Goal: Information Seeking & Learning: Stay updated

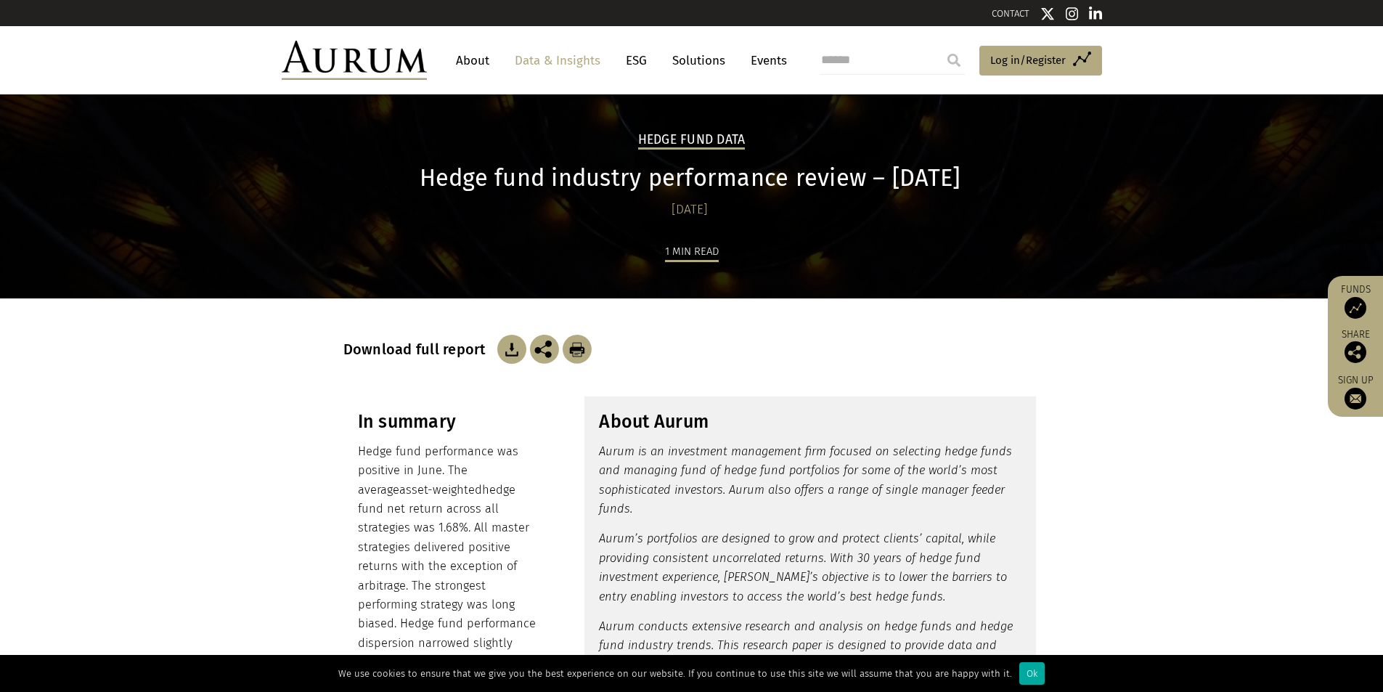
click at [477, 62] on link "About" at bounding box center [473, 60] width 48 height 27
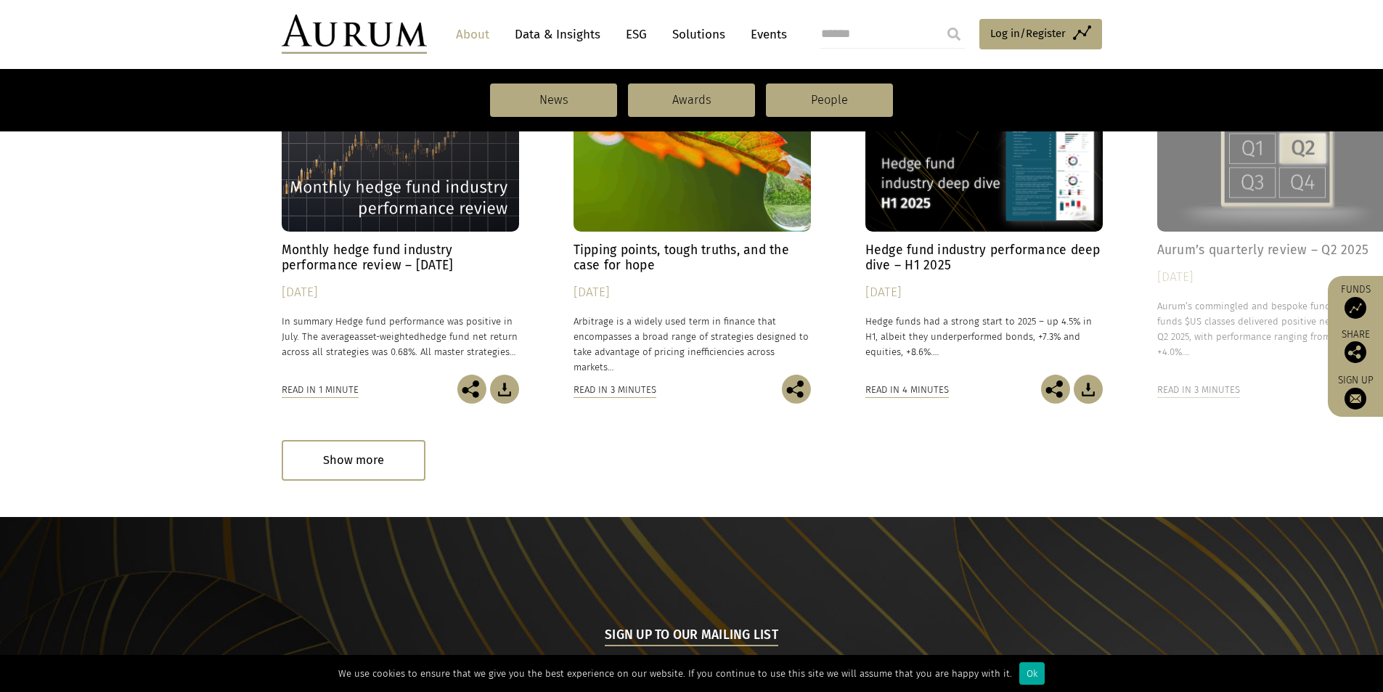
scroll to position [1016, 0]
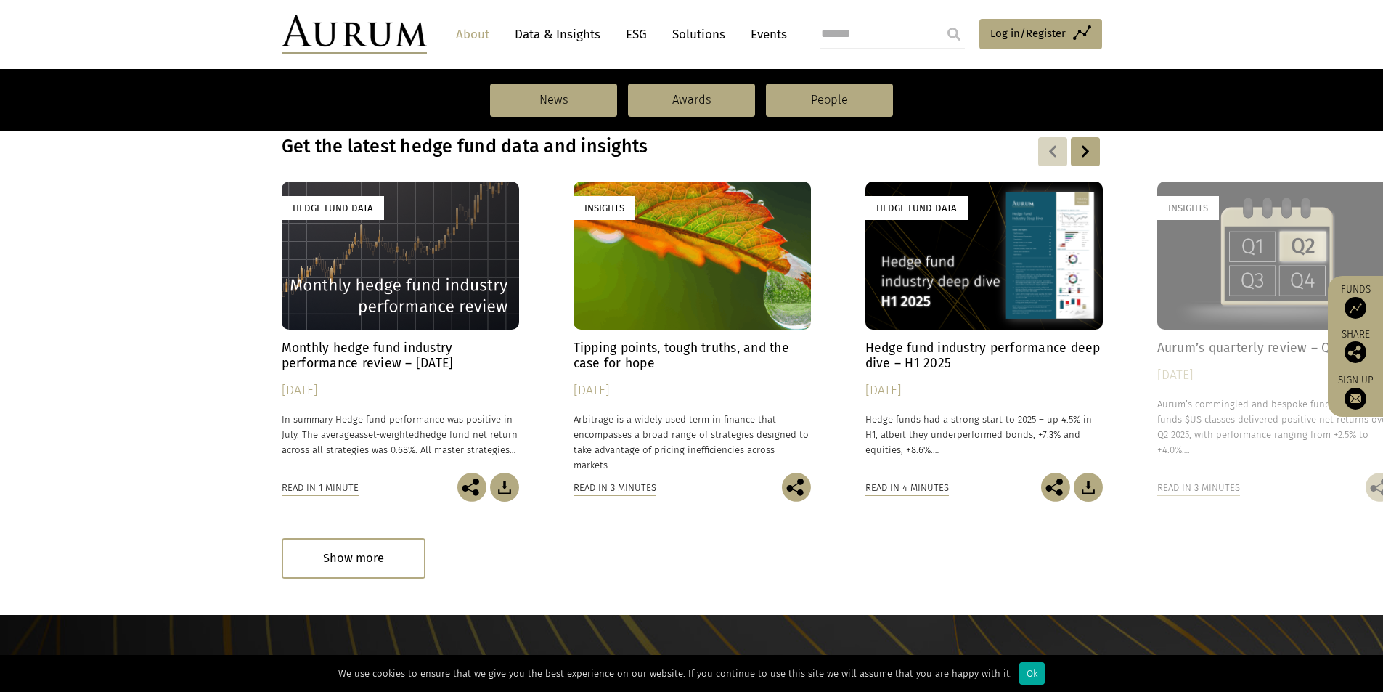
click at [385, 319] on div "Hedge Fund Data" at bounding box center [400, 255] width 237 height 148
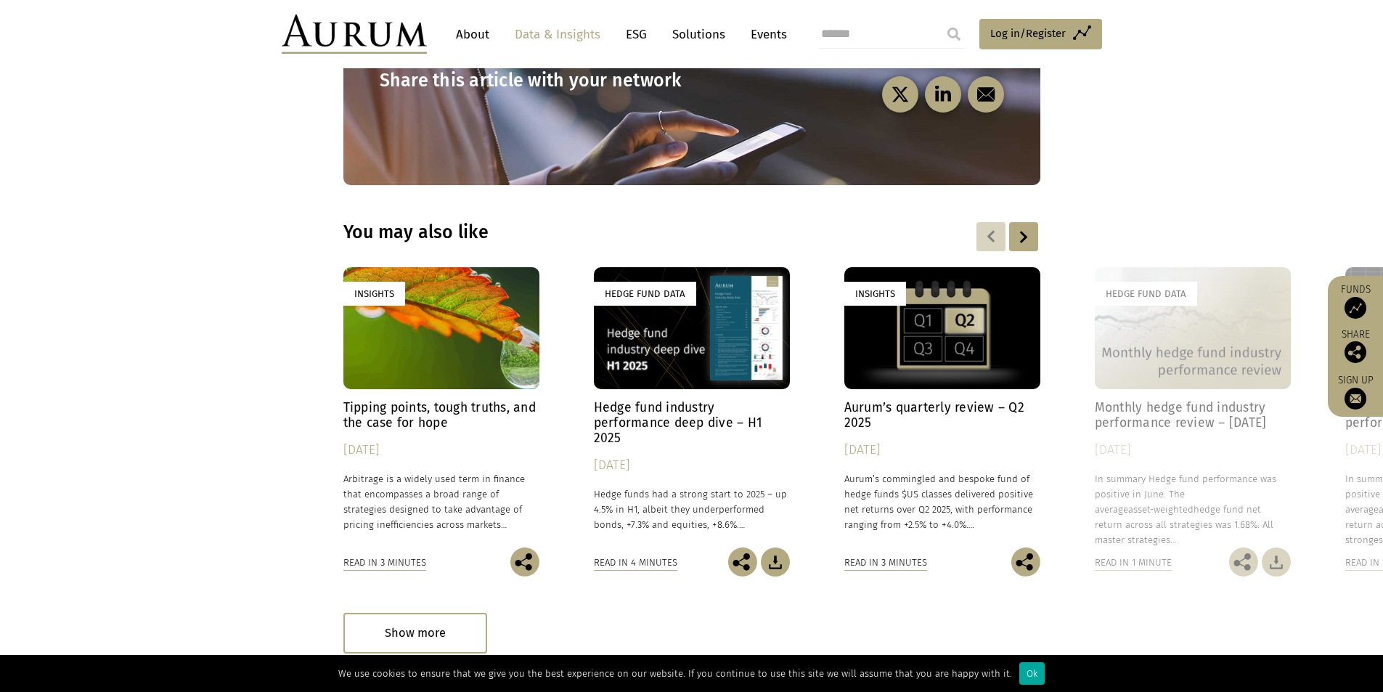
scroll to position [2141, 0]
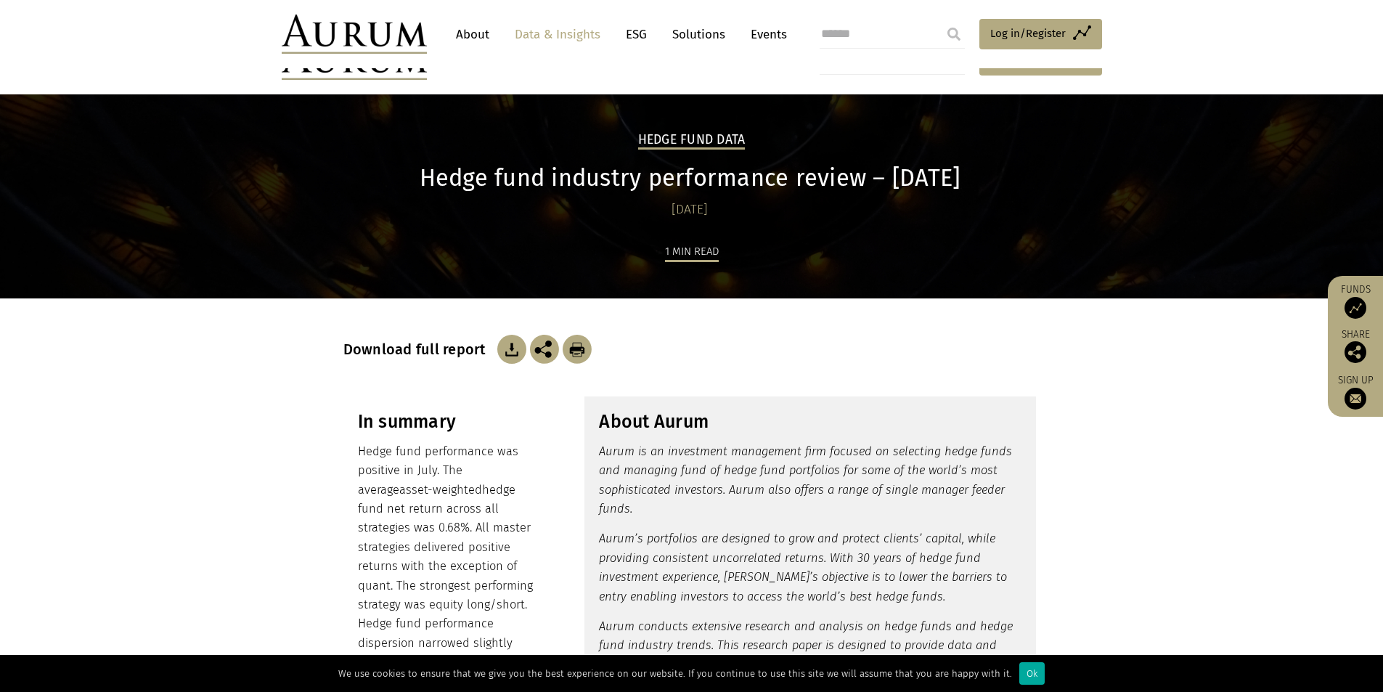
scroll to position [2141, 0]
